Goal: Task Accomplishment & Management: Manage account settings

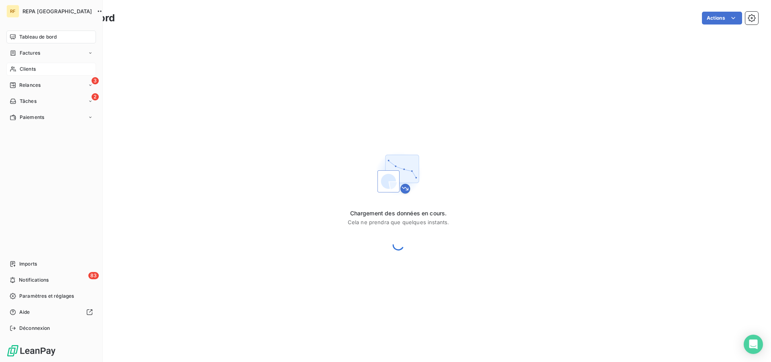
click at [22, 70] on span "Clients" at bounding box center [28, 68] width 16 height 7
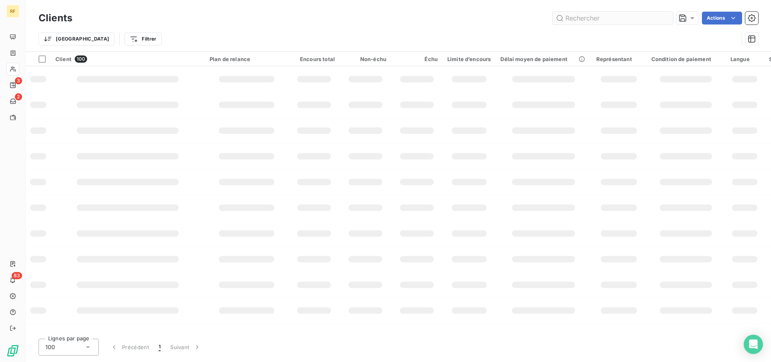
click at [629, 20] on input "text" at bounding box center [613, 18] width 120 height 13
type input "37060"
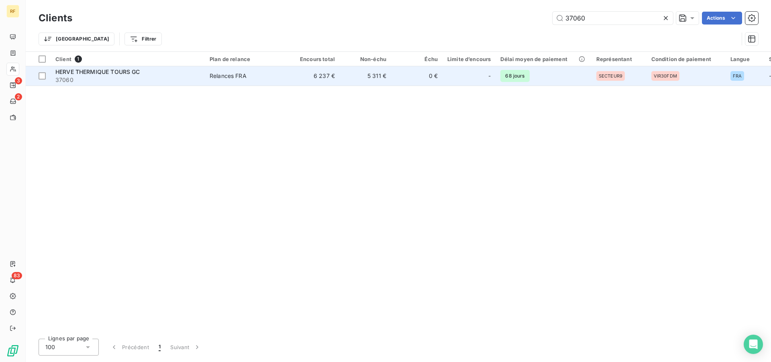
click at [219, 77] on div "Relances FRA" at bounding box center [228, 76] width 37 height 8
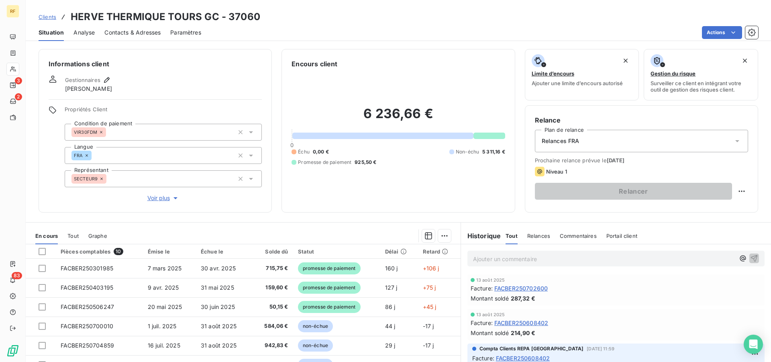
click at [89, 83] on span "Gestionnaires" at bounding box center [82, 80] width 35 height 6
click at [106, 80] on icon "button" at bounding box center [107, 80] width 8 height 8
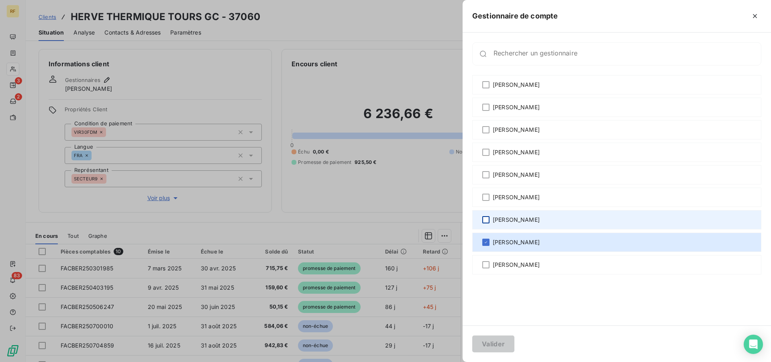
click at [487, 219] on div at bounding box center [485, 219] width 7 height 7
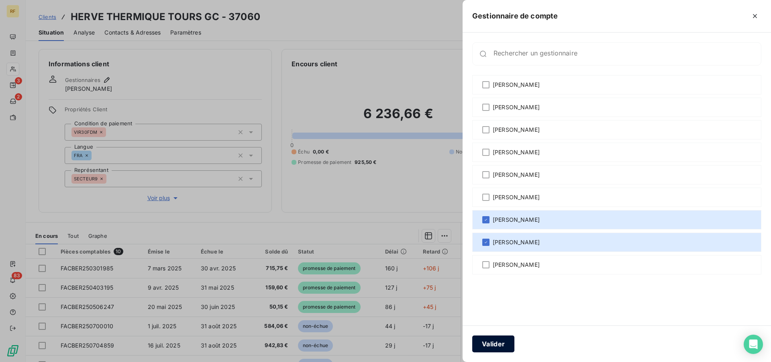
click at [494, 345] on button "Valider" at bounding box center [493, 343] width 42 height 17
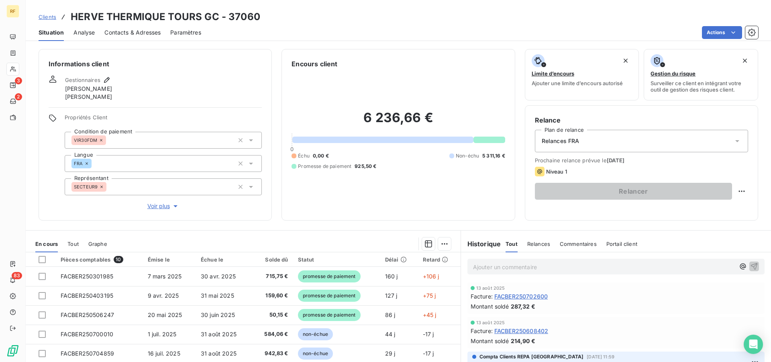
click at [138, 30] on span "Contacts & Adresses" at bounding box center [132, 33] width 56 height 8
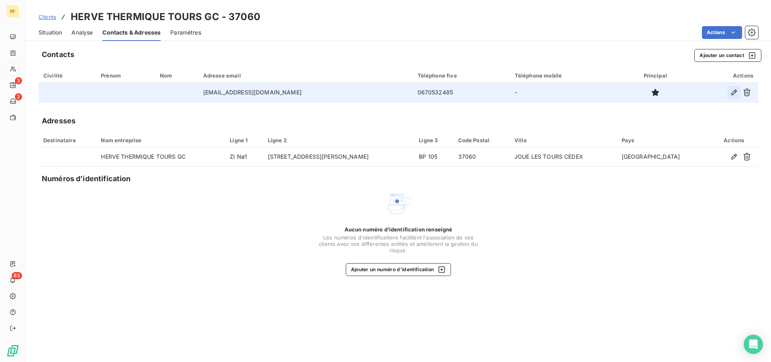
click at [733, 94] on icon "button" at bounding box center [734, 92] width 8 height 8
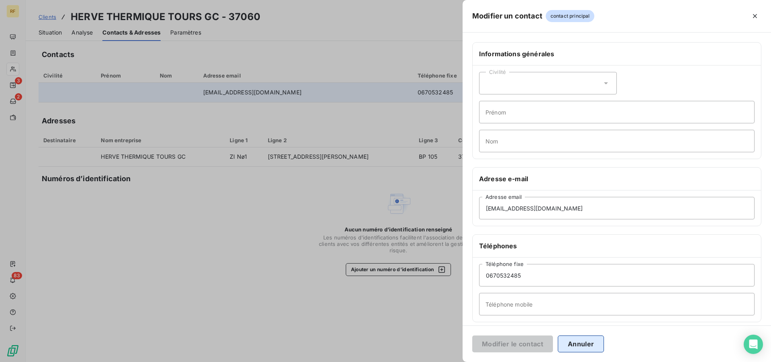
click at [584, 346] on button "Annuler" at bounding box center [581, 343] width 46 height 17
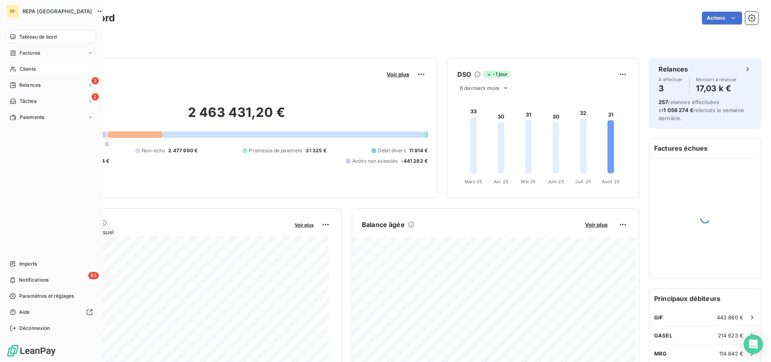
click at [22, 69] on span "Clients" at bounding box center [28, 68] width 16 height 7
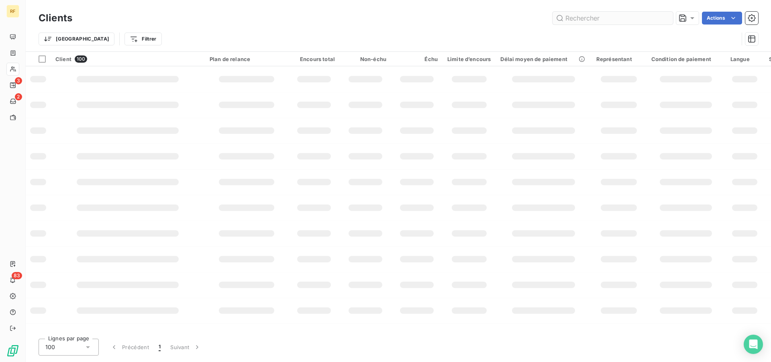
click at [621, 19] on input "text" at bounding box center [613, 18] width 120 height 13
type input "92197"
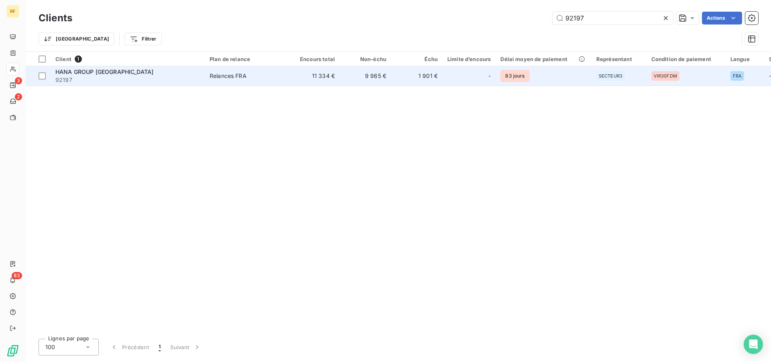
click at [229, 77] on div "Relances FRA" at bounding box center [228, 76] width 37 height 8
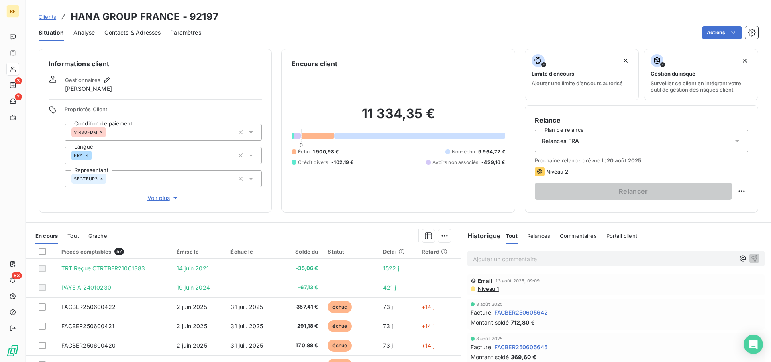
click at [302, 202] on div "11 334,35 € 0 Échu 1 900,98 € Non-échu 9 964,72 € Crédit divers -102,19 € Avoir…" at bounding box center [398, 136] width 213 height 134
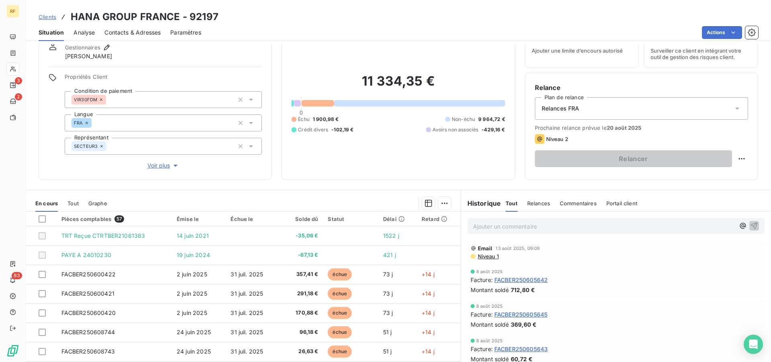
scroll to position [20, 0]
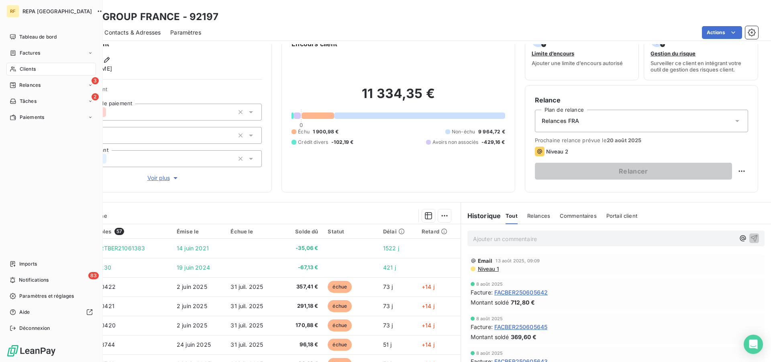
click at [23, 65] on div "Clients" at bounding box center [51, 69] width 90 height 13
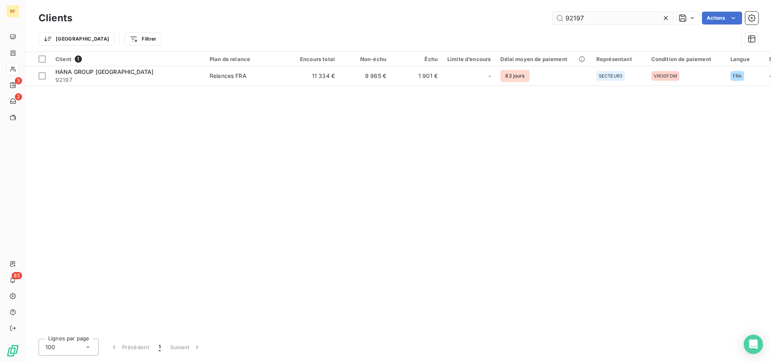
click at [665, 19] on icon at bounding box center [666, 18] width 8 height 8
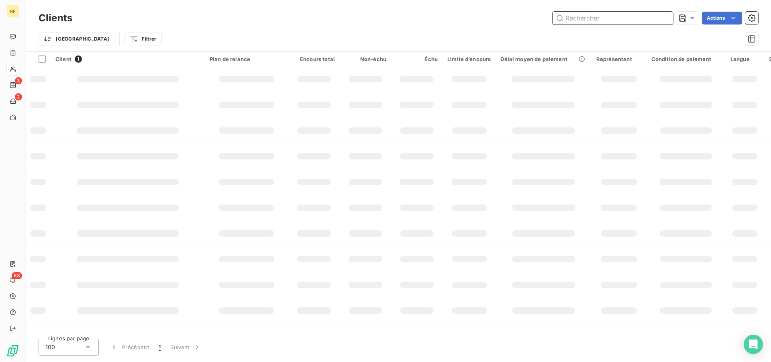
click at [616, 16] on input "text" at bounding box center [613, 18] width 120 height 13
type input "77410"
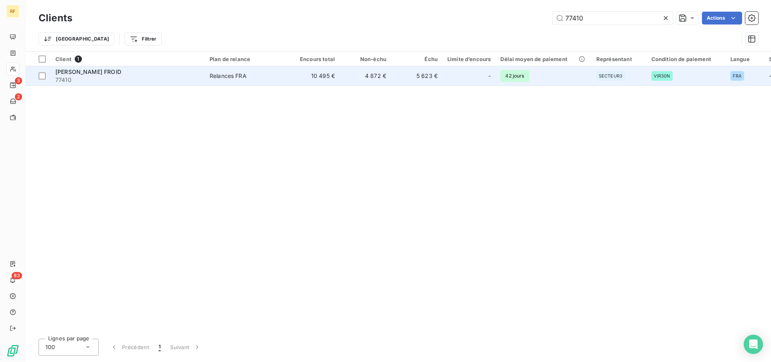
click at [234, 76] on div "Relances FRA" at bounding box center [228, 76] width 37 height 8
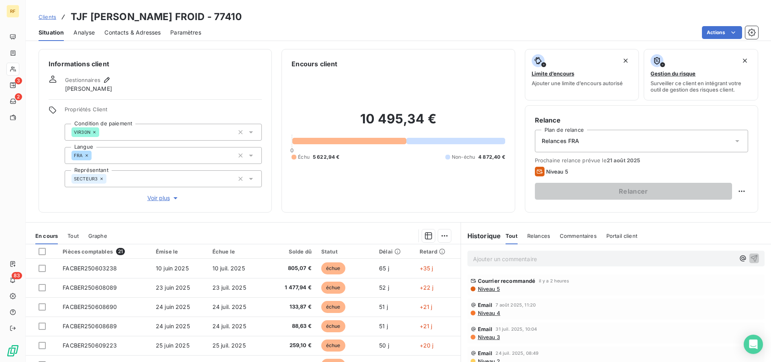
click at [137, 34] on span "Contacts & Adresses" at bounding box center [132, 33] width 56 height 8
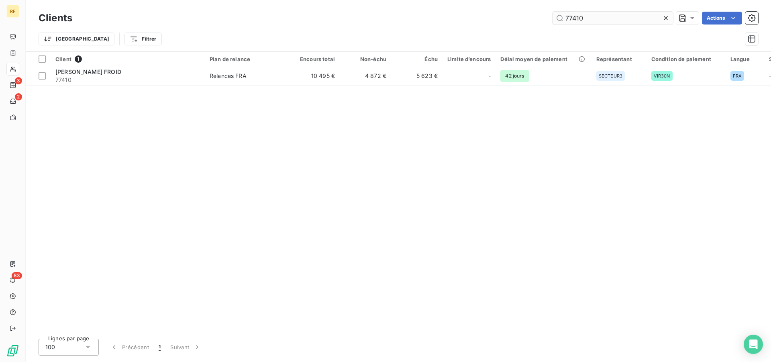
drag, startPoint x: 588, startPoint y: 18, endPoint x: 522, endPoint y: 10, distance: 66.4
click at [553, 12] on input "77410" at bounding box center [613, 18] width 120 height 13
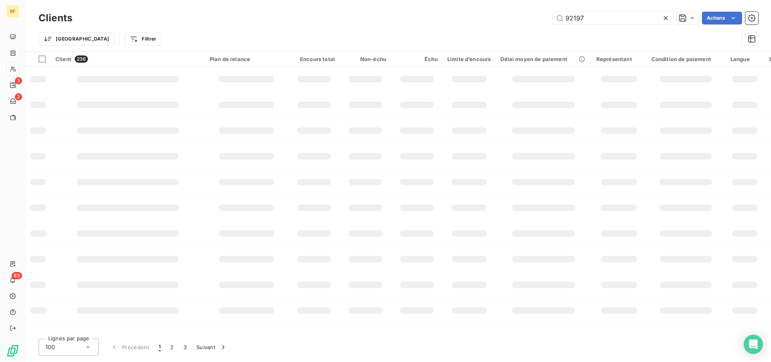
type input "92197"
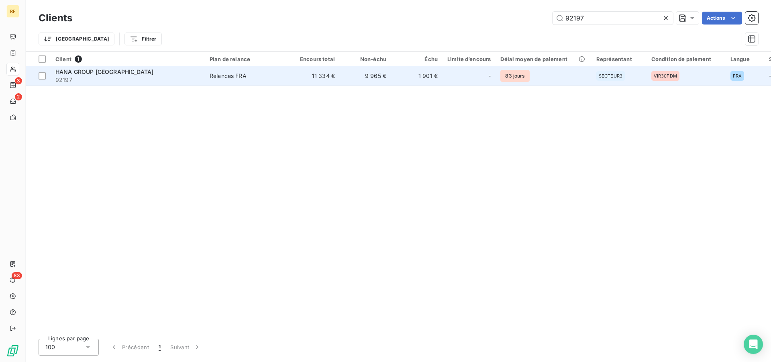
click at [328, 77] on td "11 334 €" at bounding box center [313, 75] width 51 height 19
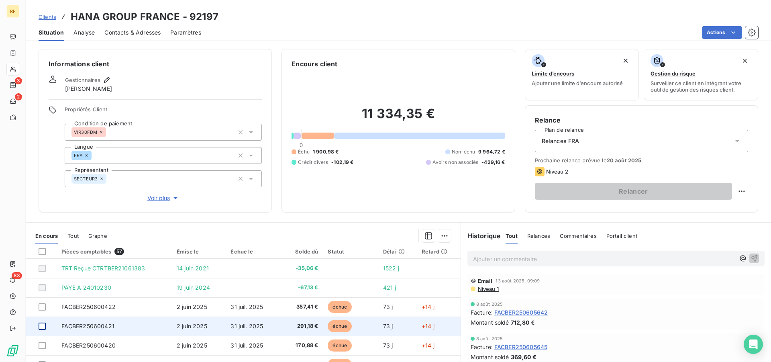
click at [42, 325] on div at bounding box center [42, 325] width 7 height 7
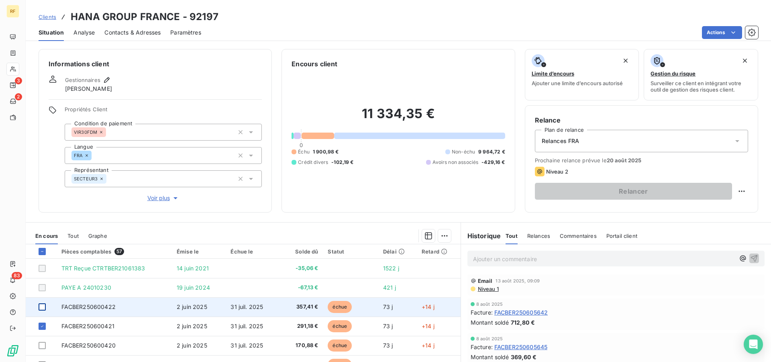
click at [44, 308] on div at bounding box center [42, 306] width 7 height 7
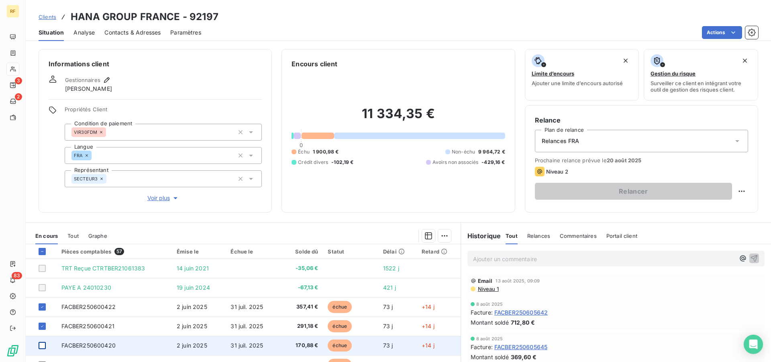
click at [43, 344] on div at bounding box center [42, 345] width 7 height 7
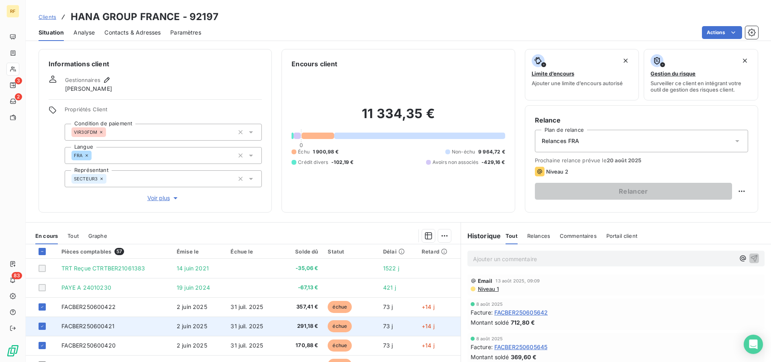
scroll to position [41, 0]
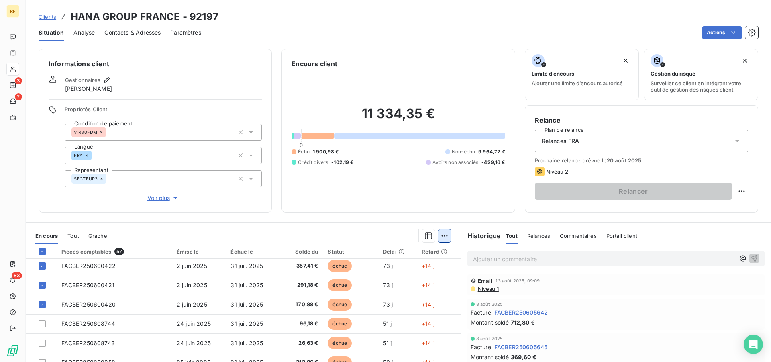
click at [442, 236] on html "RF 3 2 83 Clients HANA GROUP FRANCE - 92197 Situation Analyse Contacts & Adress…" at bounding box center [385, 181] width 771 height 362
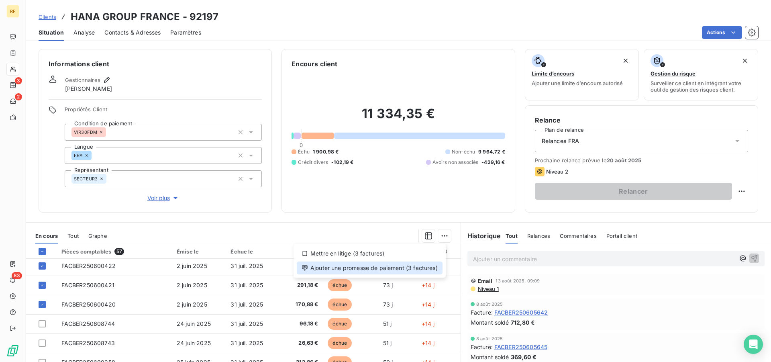
click at [406, 271] on div "Ajouter une promesse de paiement (3 factures)" at bounding box center [370, 267] width 146 height 13
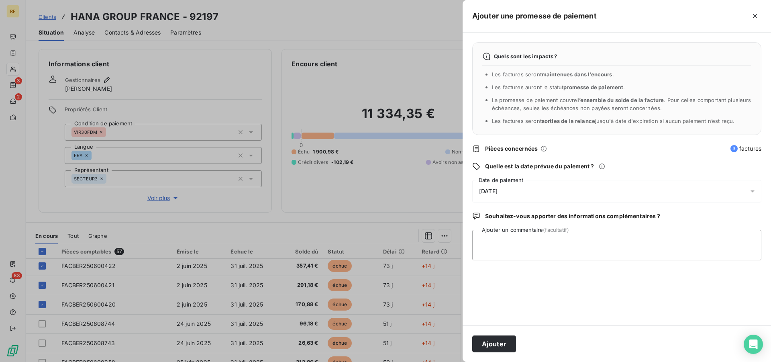
click at [510, 188] on div "15/08/2025" at bounding box center [616, 191] width 289 height 22
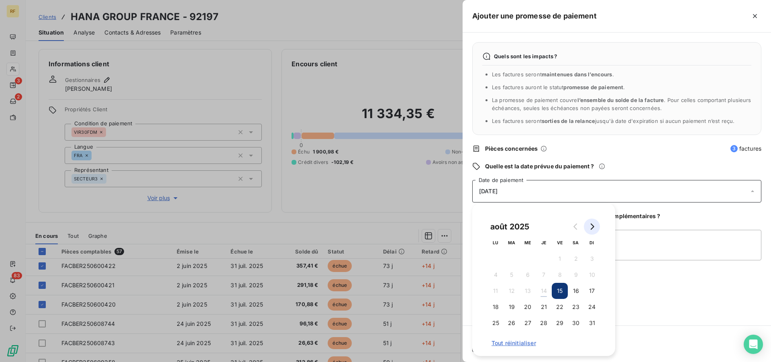
click at [594, 229] on icon "Go to next month" at bounding box center [592, 226] width 6 height 6
click at [493, 254] on button "1" at bounding box center [496, 259] width 16 height 16
click at [642, 243] on textarea "Ajouter un commentaire (facultatif)" at bounding box center [616, 245] width 289 height 31
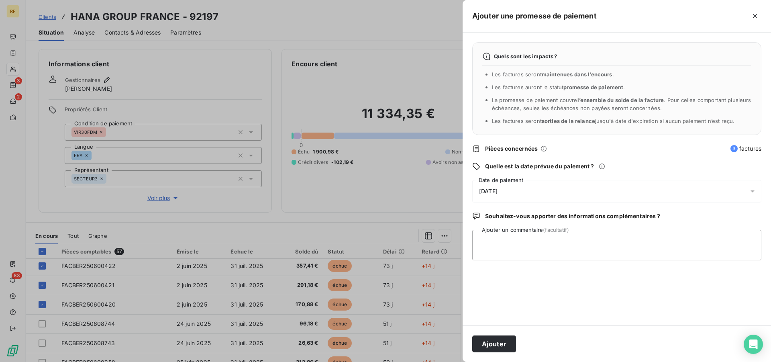
click at [498, 191] on span "01/09/2025" at bounding box center [488, 191] width 18 height 6
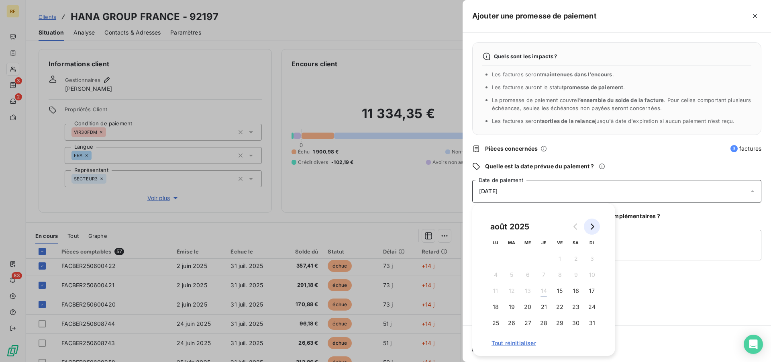
click at [593, 229] on icon "Go to next month" at bounding box center [592, 226] width 6 height 6
click at [510, 256] on button "2" at bounding box center [512, 259] width 16 height 16
click at [702, 239] on textarea "Ajouter un commentaire (facultatif)" at bounding box center [616, 245] width 289 height 31
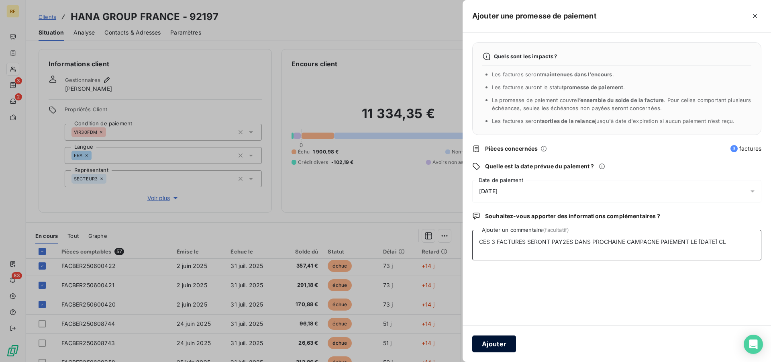
type textarea "CES 3 FACTURES SERONT PAY2ES DANS PROCHAINE CAMPAGNE PAIEMENT LE 14/08/25 CL"
click at [502, 341] on button "Ajouter" at bounding box center [494, 343] width 44 height 17
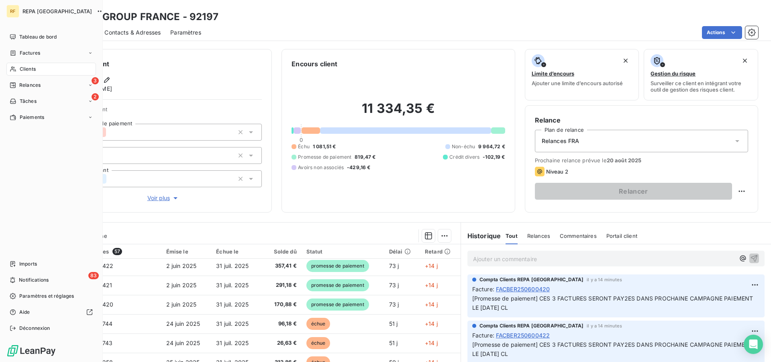
click at [29, 67] on span "Clients" at bounding box center [28, 68] width 16 height 7
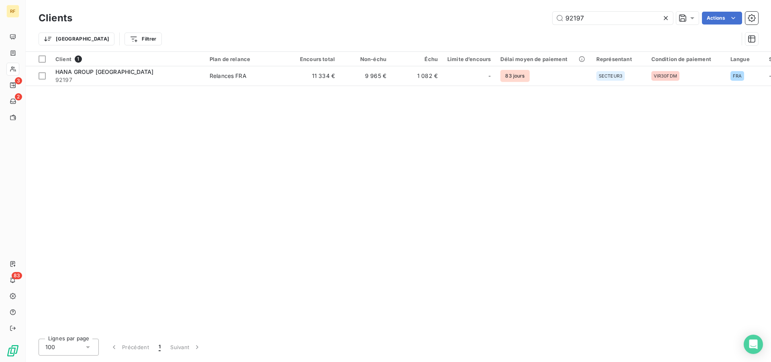
drag, startPoint x: 580, startPoint y: 17, endPoint x: 458, endPoint y: 17, distance: 122.1
click at [553, 17] on input "92197" at bounding box center [613, 18] width 120 height 13
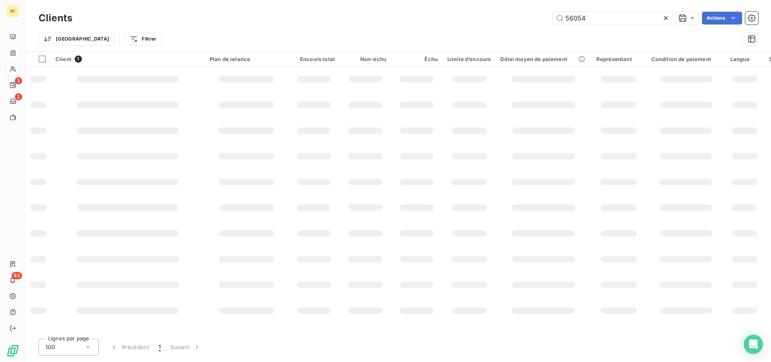
type input "56054"
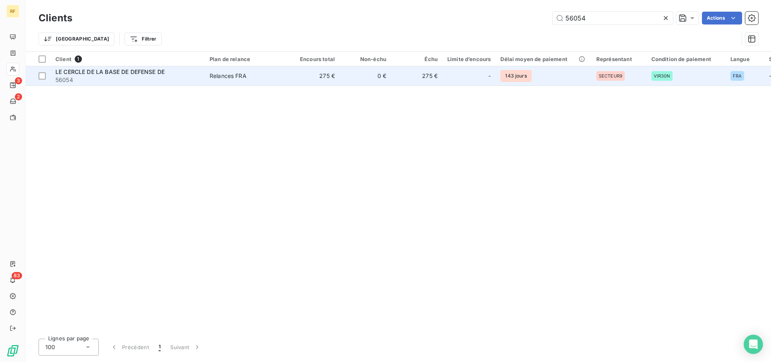
click at [230, 73] on div "Relances FRA" at bounding box center [228, 76] width 37 height 8
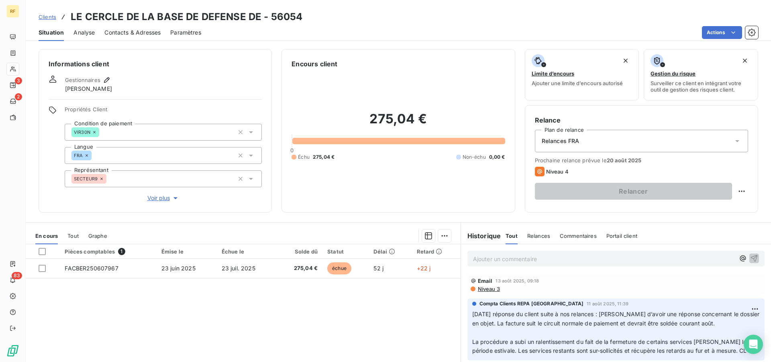
click at [555, 261] on p "Ajouter un commentaire ﻿" at bounding box center [604, 259] width 262 height 10
click at [608, 257] on span "14/08/25 devrait recevoir paiement dans le mois aout ticket" at bounding box center [550, 258] width 155 height 7
click at [644, 258] on p "14/08/25 devrait recevoir paiement dans le mois août ticket" at bounding box center [604, 258] width 262 height 9
click at [651, 257] on p "14/08/25 devrait recevoir paiement dans le mois août ticket" at bounding box center [604, 258] width 262 height 9
click at [750, 259] on icon "button" at bounding box center [754, 258] width 8 height 8
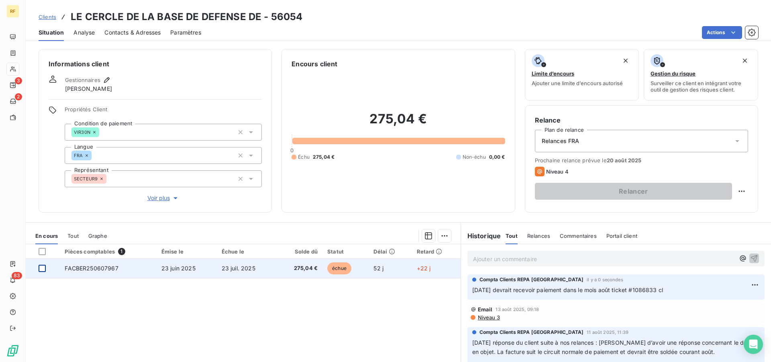
click at [45, 269] on div at bounding box center [42, 268] width 7 height 7
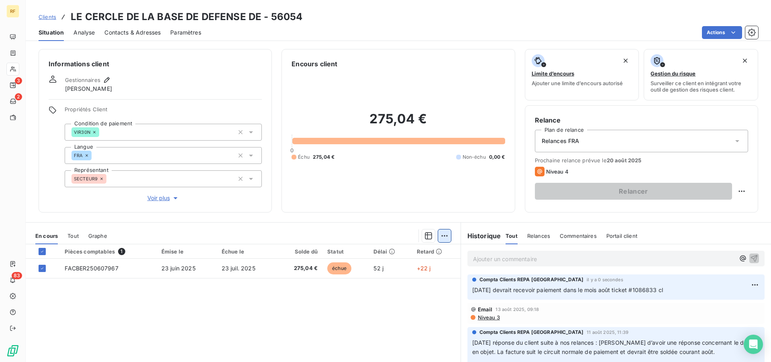
click at [444, 238] on html "RF 3 2 83 Clients LE CERCLE DE LA BASE DE DEFENSE DE - 56054 Situation Analyse …" at bounding box center [385, 181] width 771 height 362
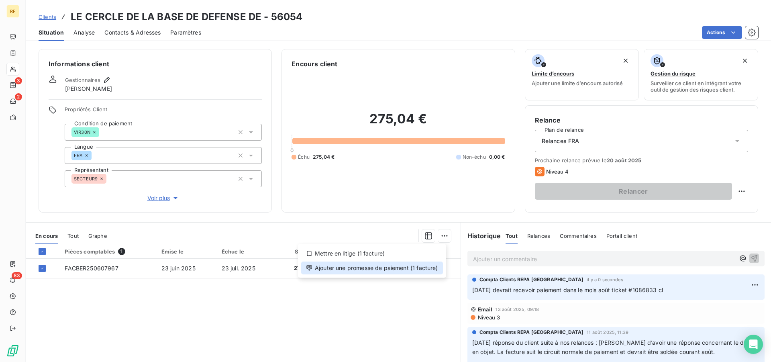
click at [396, 273] on div "Ajouter une promesse de paiement (1 facture)" at bounding box center [372, 267] width 142 height 13
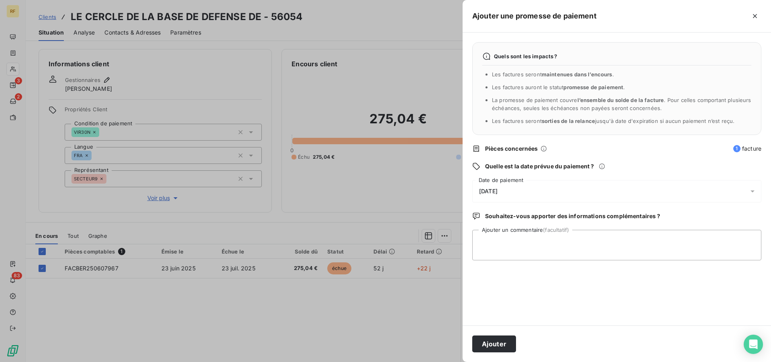
click at [498, 189] on span "15/08/2025" at bounding box center [488, 191] width 18 height 6
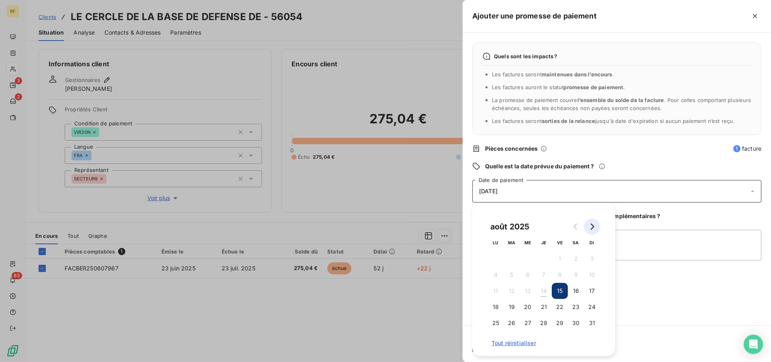
click at [586, 226] on button "Go to next month" at bounding box center [592, 226] width 16 height 16
click at [531, 259] on button "3" at bounding box center [528, 259] width 16 height 16
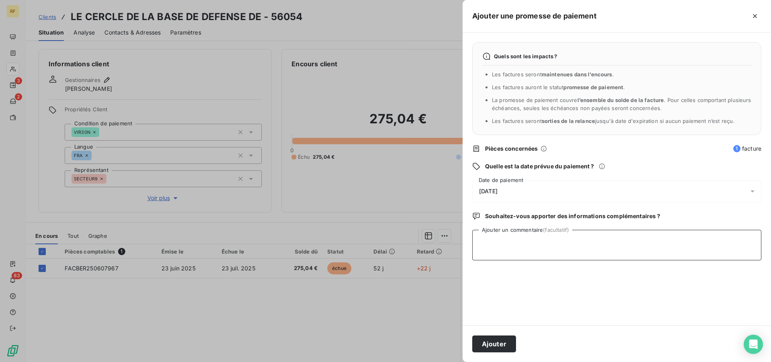
click at [633, 245] on textarea "Ajouter un commentaire (facultatif)" at bounding box center [616, 245] width 289 height 31
click at [535, 243] on textarea "doit payer courant aout cl" at bounding box center [616, 245] width 289 height 31
type textarea "doit payer courant août cl"
click at [494, 337] on div "Ajouter" at bounding box center [617, 343] width 308 height 37
click at [494, 339] on button "Ajouter" at bounding box center [494, 343] width 44 height 17
